Goal: Obtain resource: Obtain resource

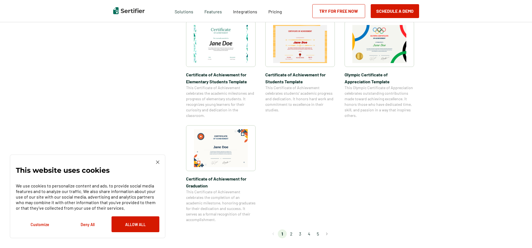
scroll to position [417, 0]
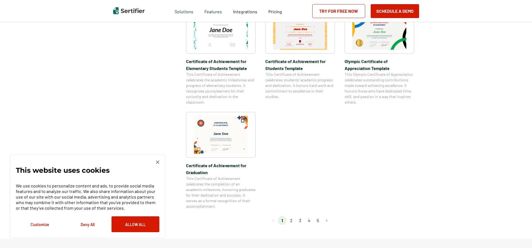
click at [293, 221] on li "2" at bounding box center [291, 220] width 9 height 9
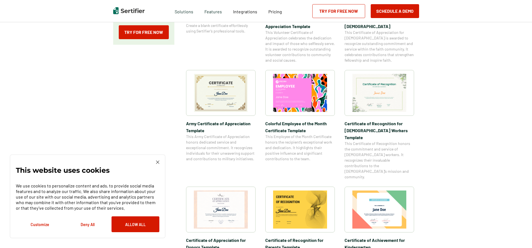
scroll to position [195, 0]
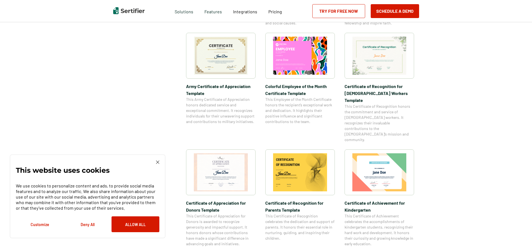
click at [220, 60] on img at bounding box center [221, 56] width 54 height 38
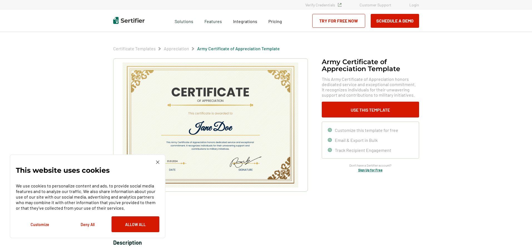
click at [157, 162] on img at bounding box center [157, 162] width 3 height 3
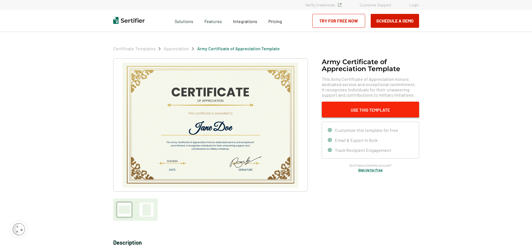
click at [368, 111] on button "Use This Template" at bounding box center [370, 110] width 97 height 16
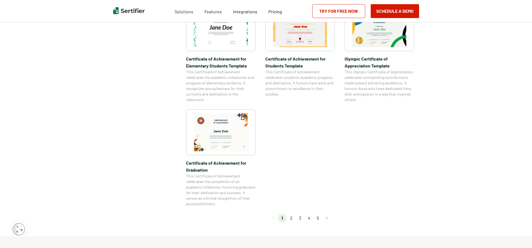
scroll to position [445, 0]
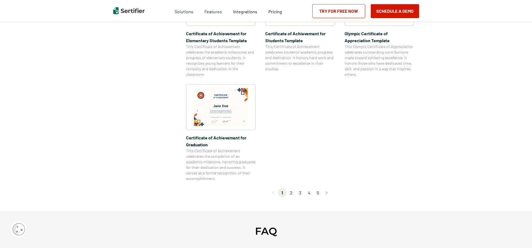
click at [302, 192] on li "3" at bounding box center [300, 193] width 9 height 9
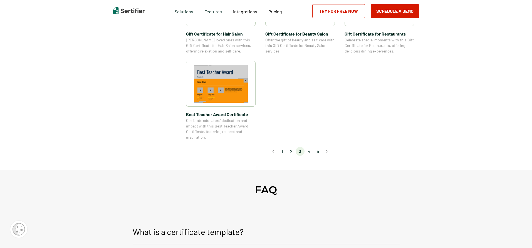
scroll to position [417, 0]
click at [310, 152] on li "4" at bounding box center [309, 151] width 9 height 9
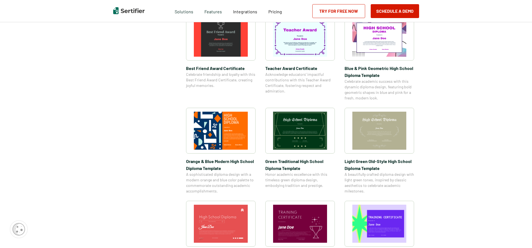
scroll to position [223, 0]
